Goal: Transaction & Acquisition: Purchase product/service

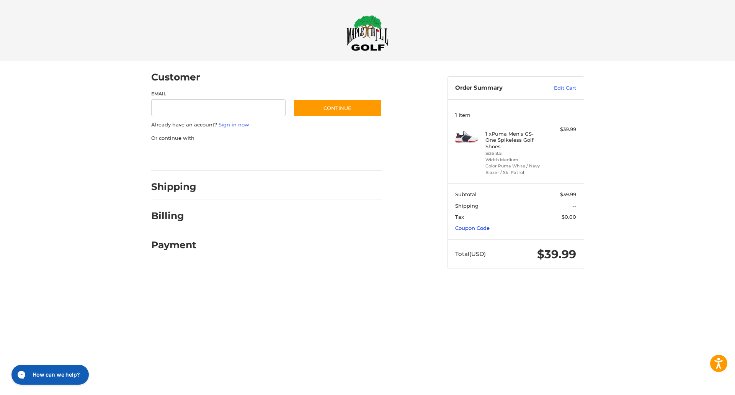
click at [476, 227] on link "Coupon Code" at bounding box center [472, 228] width 34 height 6
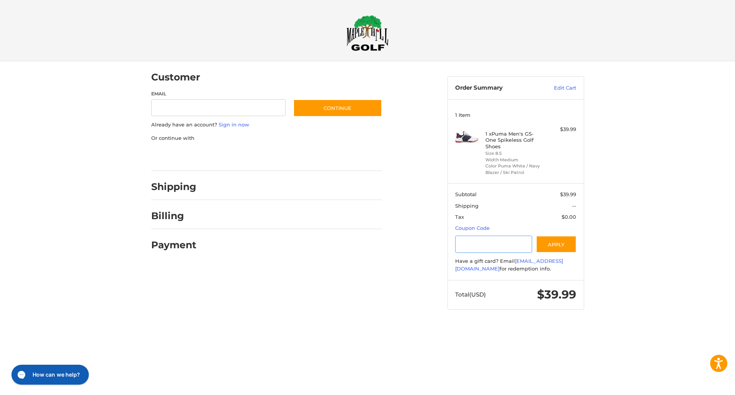
paste input "**********"
type input "**********"
click at [560, 247] on button "Apply" at bounding box center [556, 244] width 41 height 17
